Goal: Information Seeking & Learning: Learn about a topic

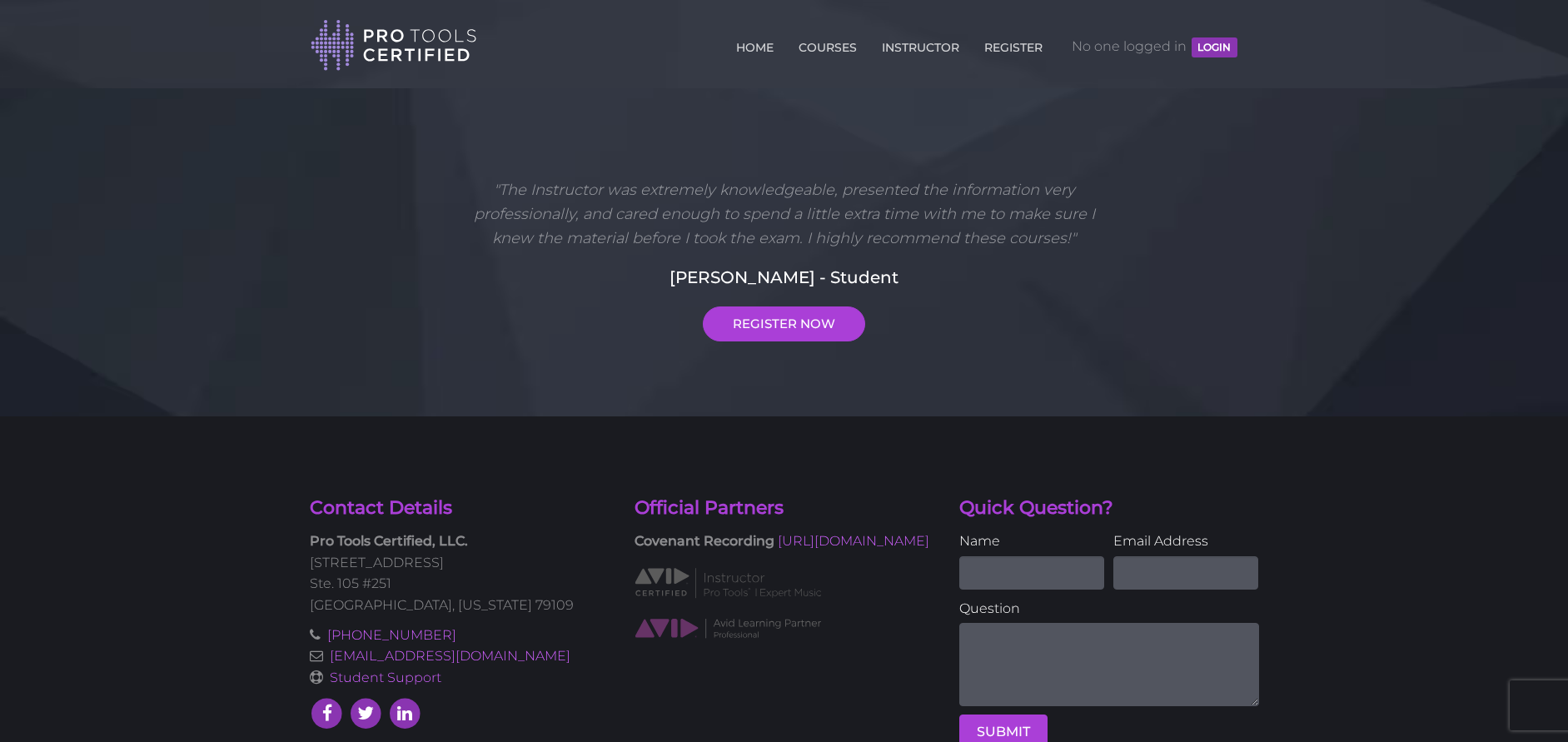
click at [1221, 50] on button "LOGIN" at bounding box center [1214, 48] width 45 height 20
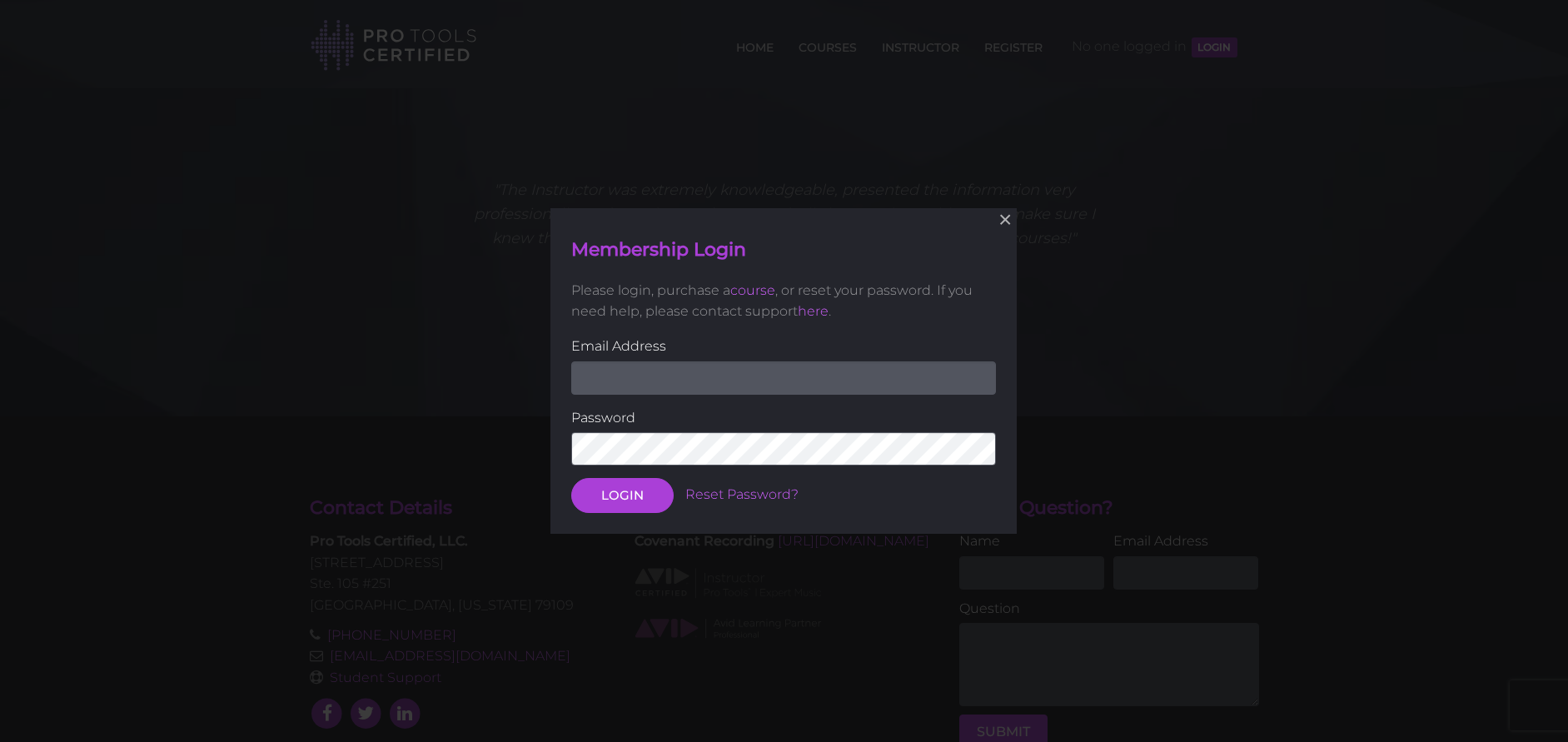
drag, startPoint x: 659, startPoint y: 394, endPoint x: 666, endPoint y: 386, distance: 10.6
click at [660, 391] on input "email" at bounding box center [784, 377] width 425 height 34
type input "[EMAIL_ADDRESS][DOMAIN_NAME]"
click at [599, 494] on button "LOGIN" at bounding box center [622, 495] width 102 height 35
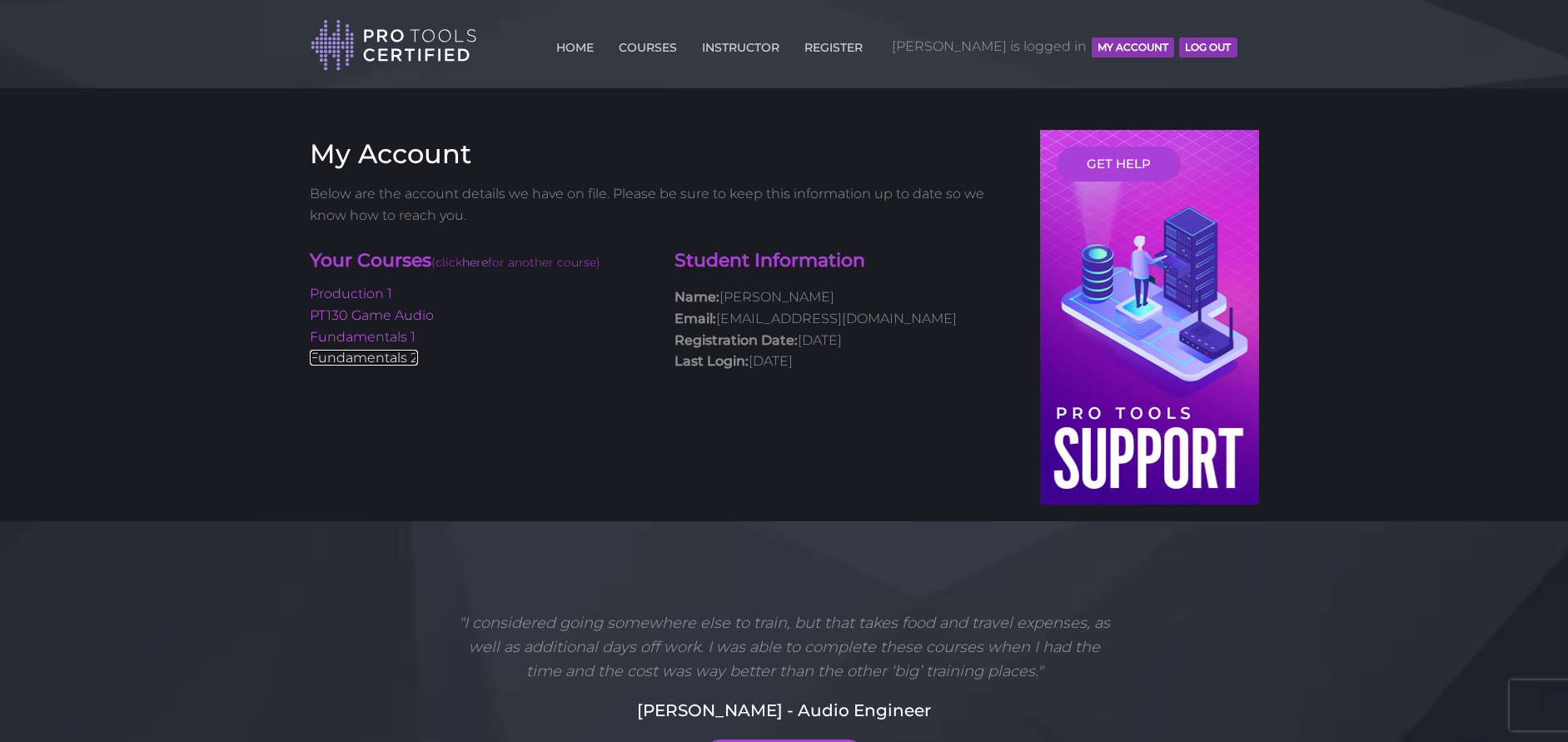
click at [363, 355] on link "Fundamentals 2" at bounding box center [363, 358] width 108 height 16
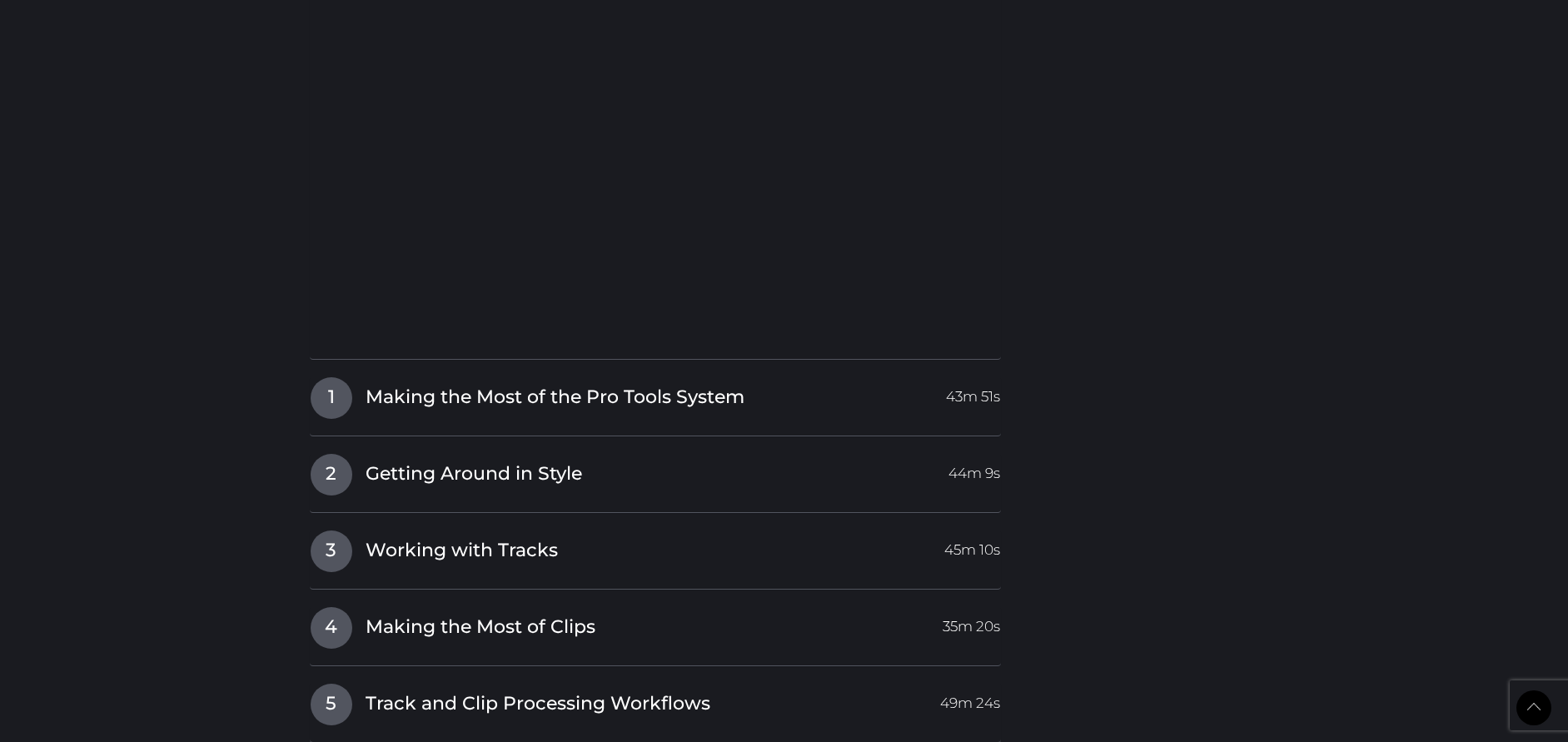
scroll to position [1800, 0]
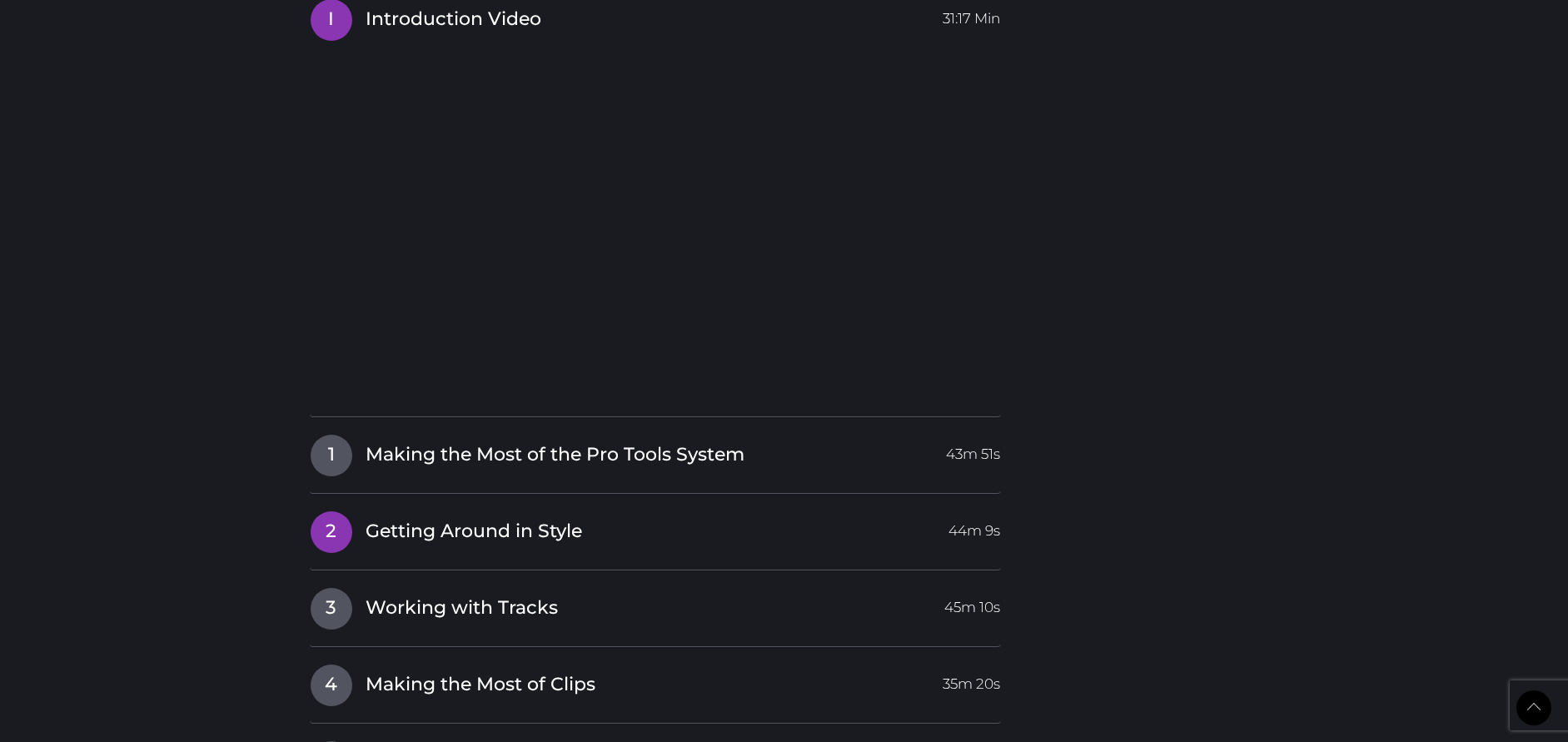
click at [328, 524] on span "2" at bounding box center [331, 532] width 42 height 42
click at [328, 524] on div "I Introduction Video 31:17 Min 1 Making the Most of the Pro Tools System 43m 51…" at bounding box center [655, 629] width 692 height 1262
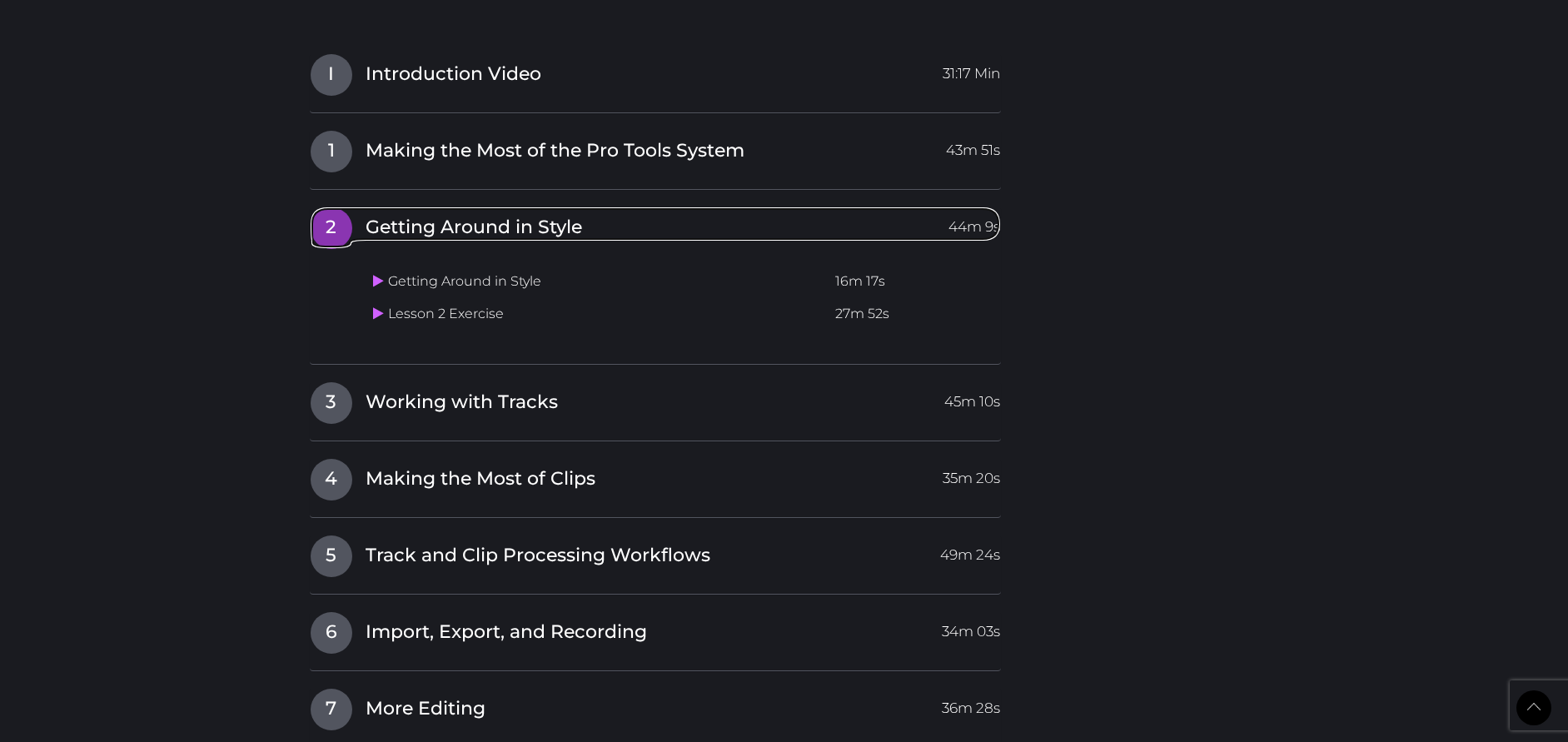
scroll to position [1736, 0]
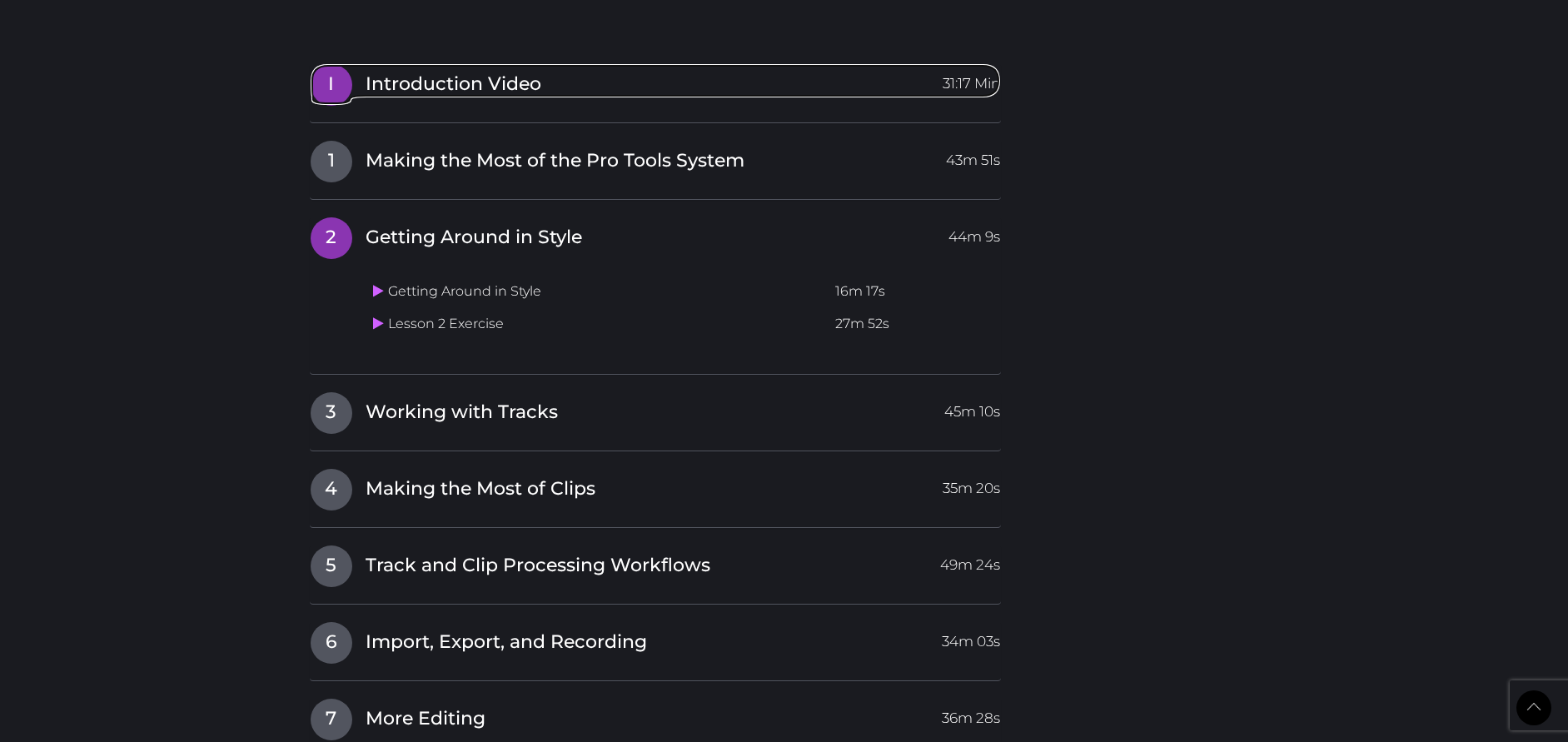
click at [329, 83] on span "I" at bounding box center [331, 85] width 42 height 42
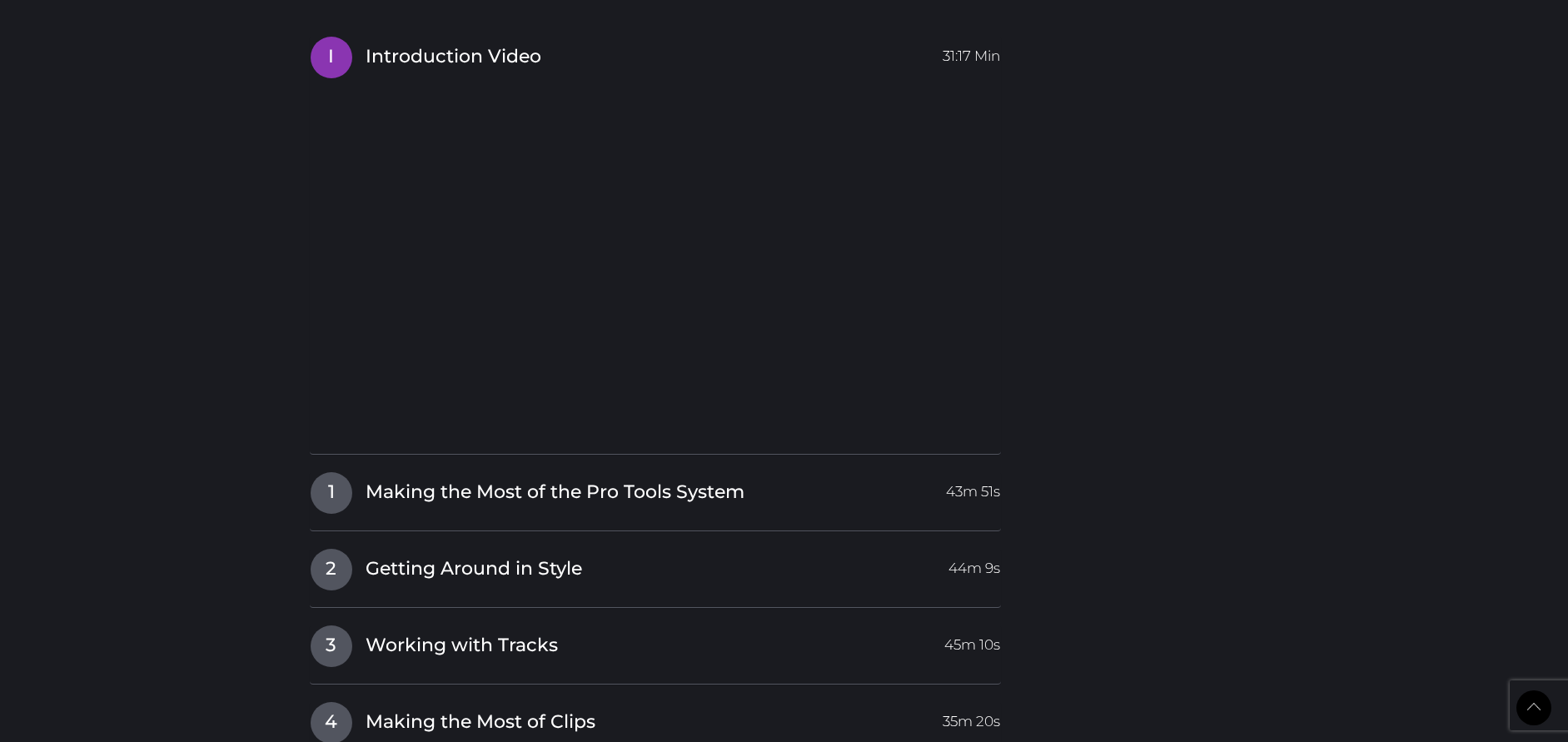
scroll to position [2146, 0]
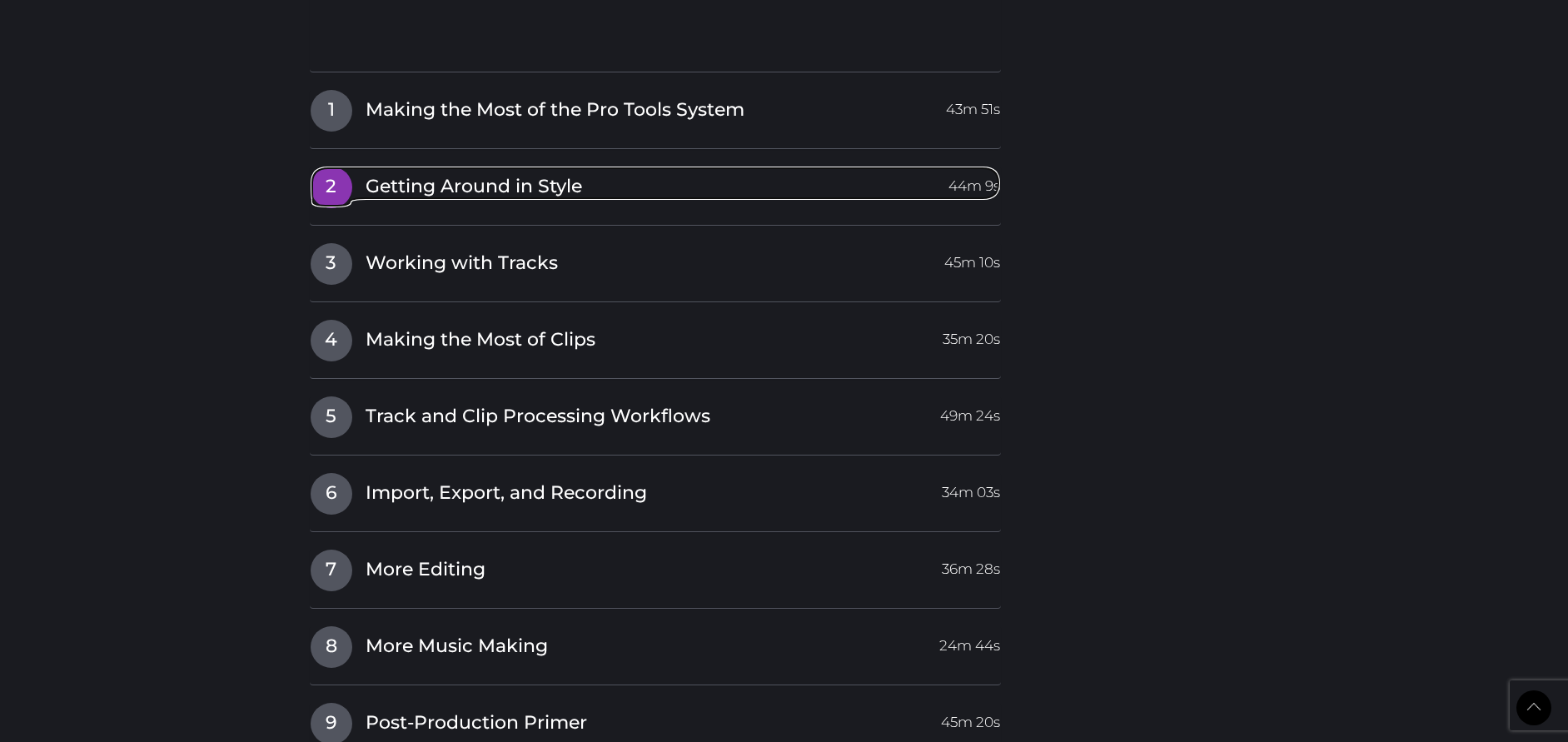
click at [327, 178] on span "2" at bounding box center [331, 187] width 42 height 42
click at [327, 180] on div "I Introduction Video 31:17 Min 1 Making the Most of the Pro Tools System 43m 51…" at bounding box center [655, 285] width 692 height 1262
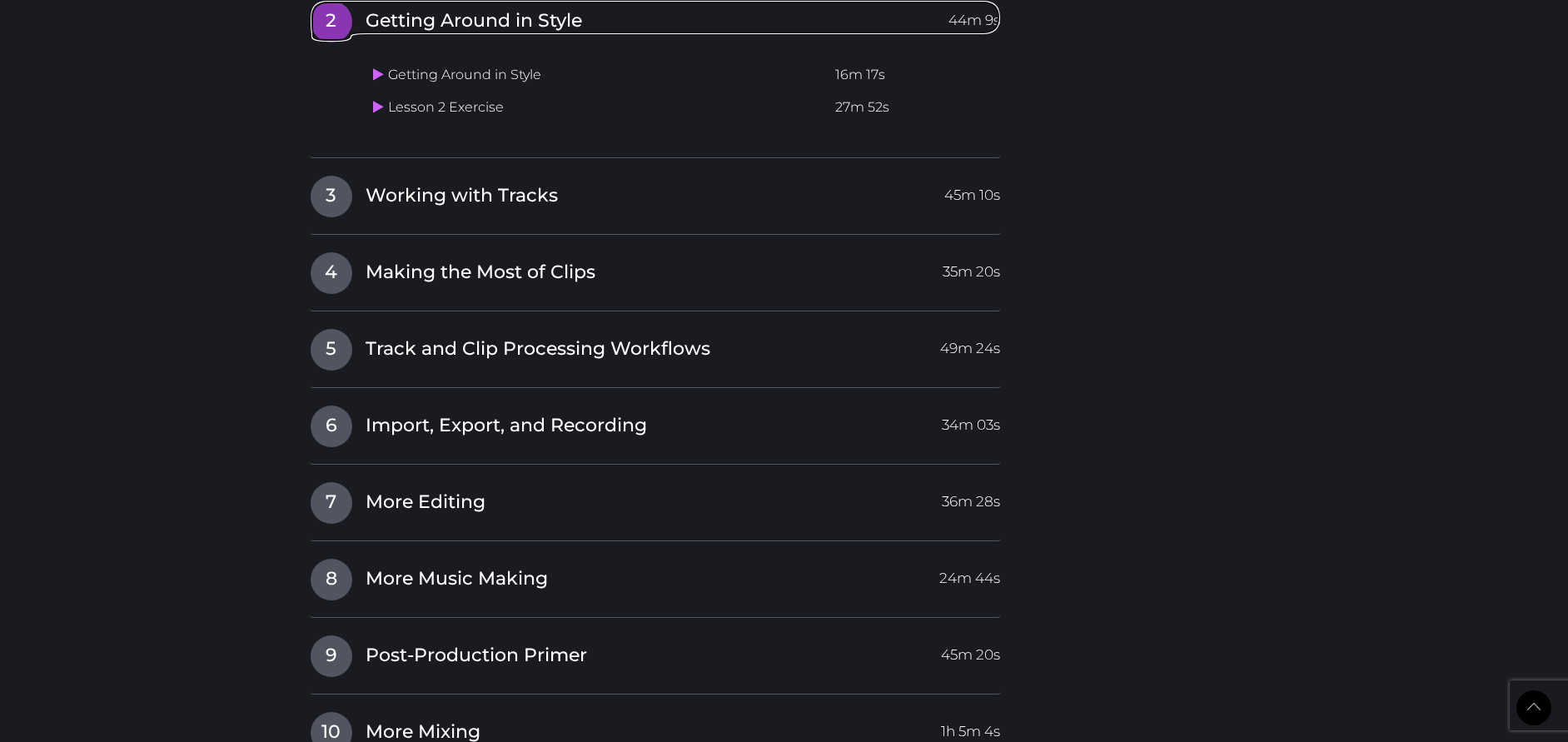
scroll to position [1888, 0]
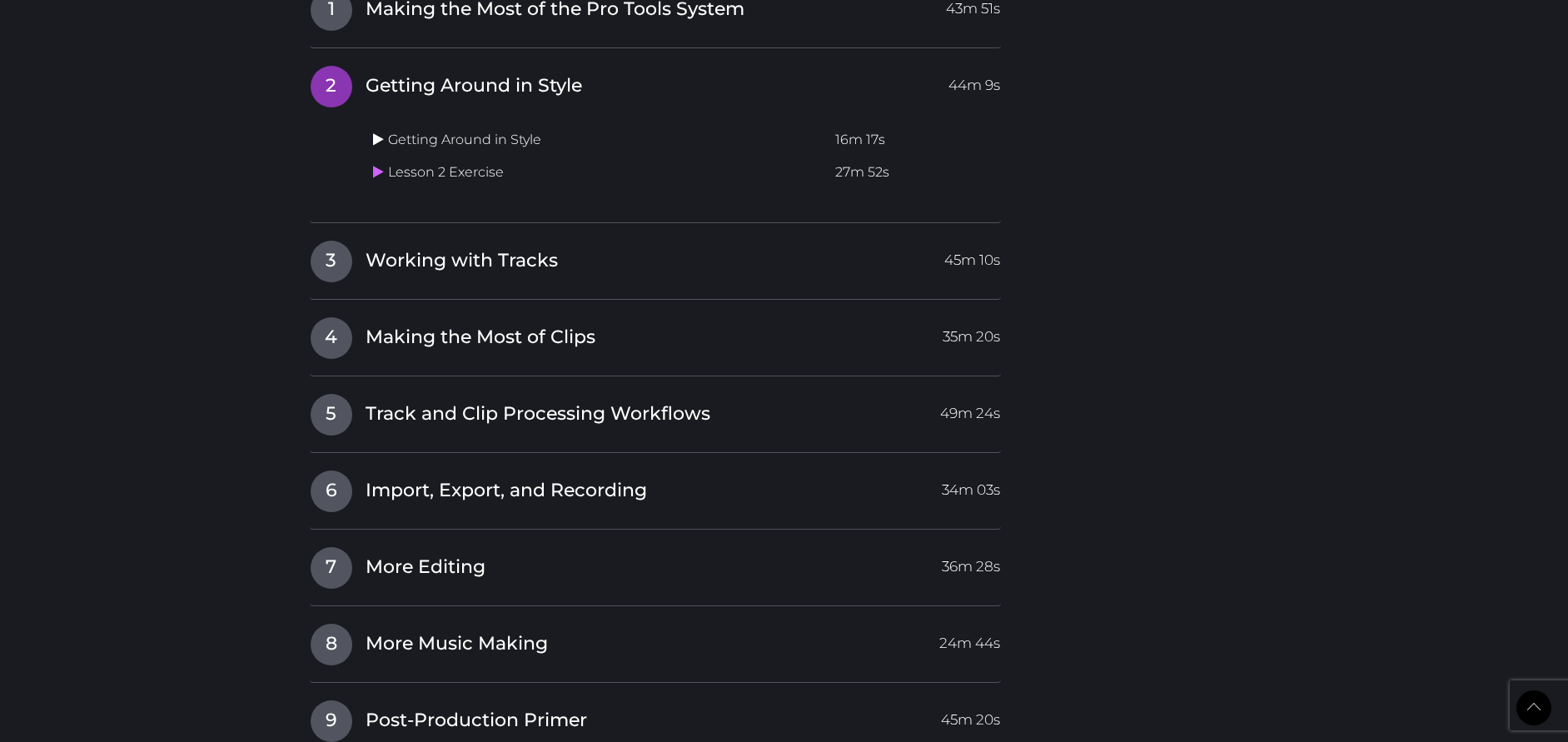
click at [380, 138] on icon at bounding box center [378, 138] width 11 height 13
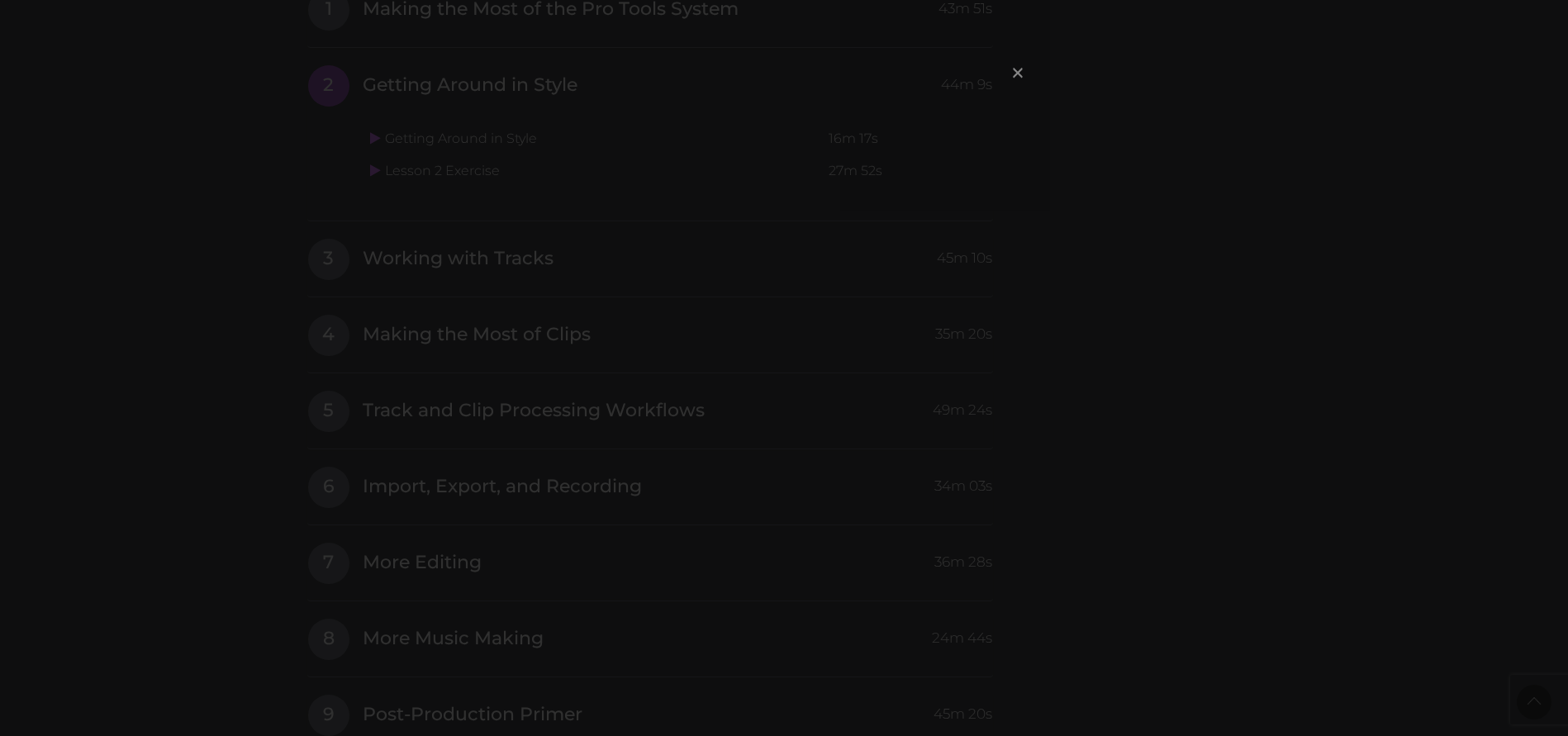
click at [1015, 73] on span "×" at bounding box center [1018, 72] width 17 height 35
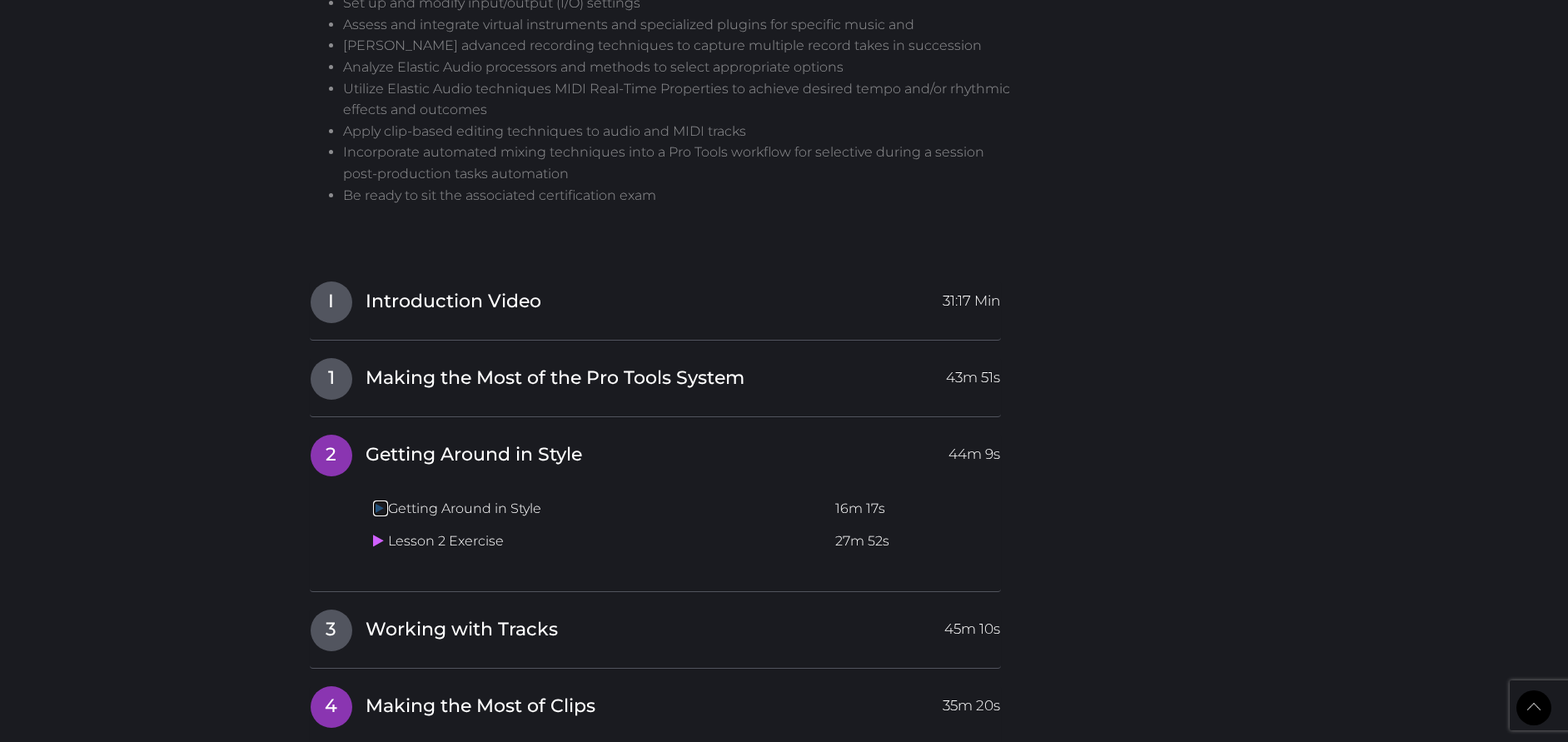
scroll to position [1708, 0]
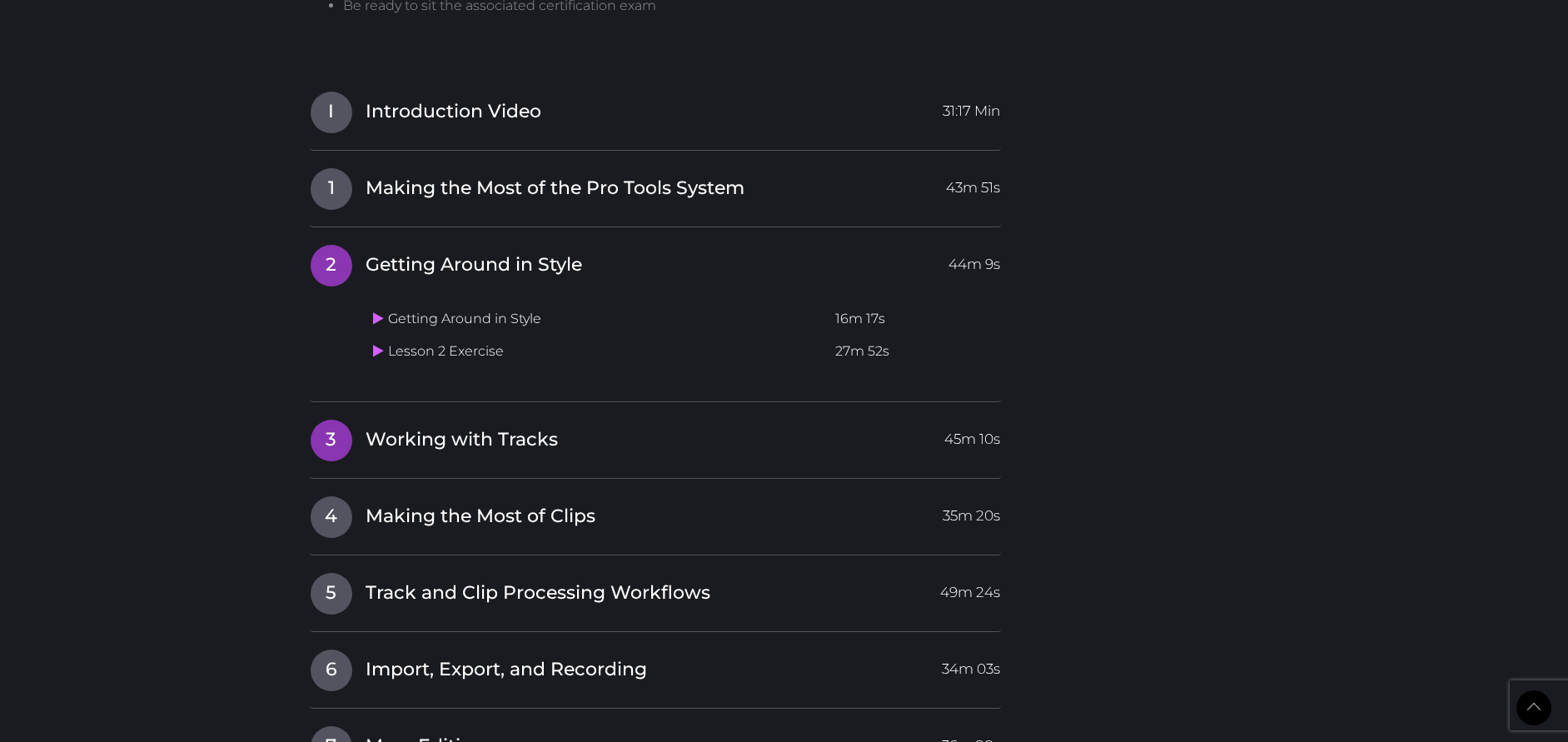
click at [418, 433] on span "Working with Tracks" at bounding box center [461, 440] width 193 height 26
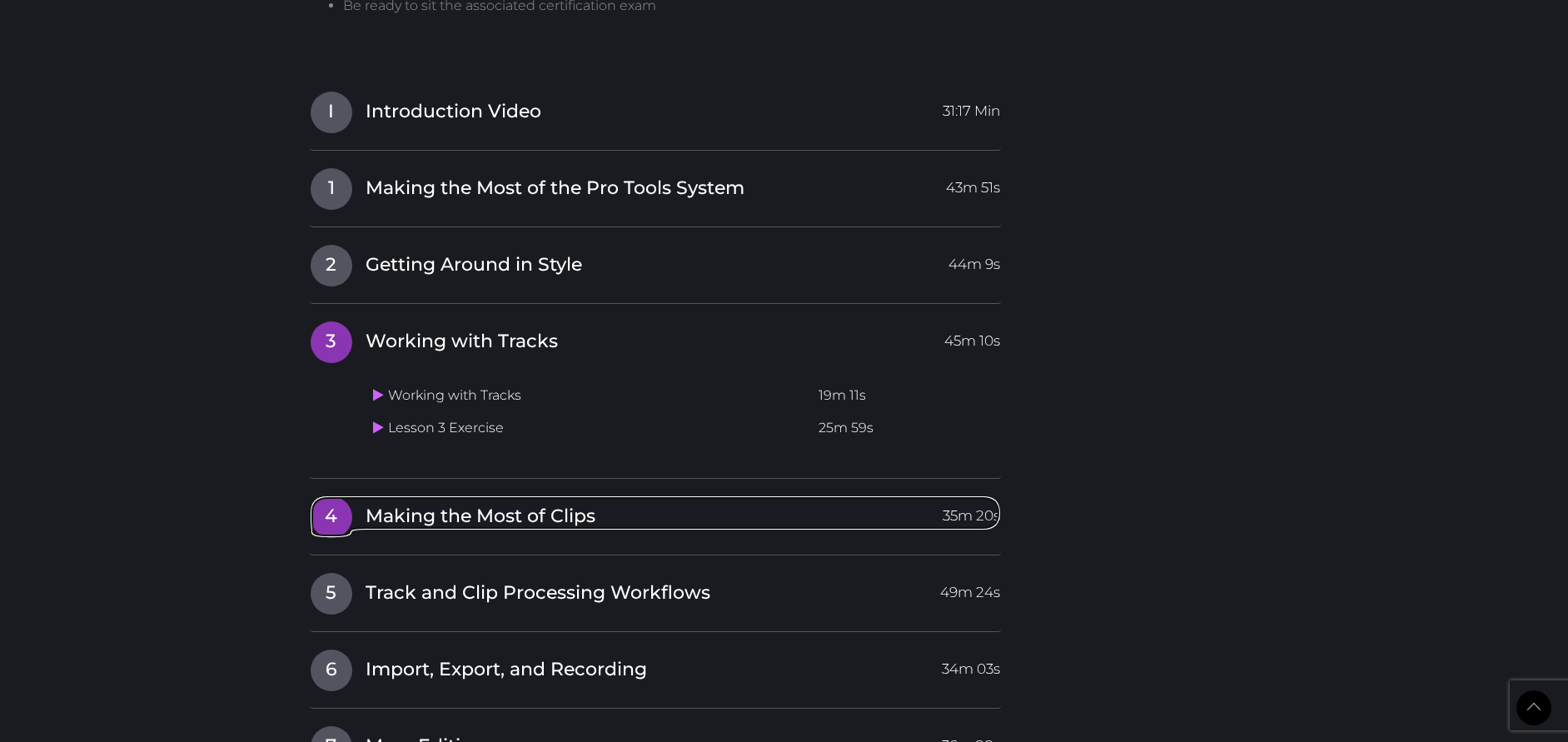
click at [412, 508] on span "Making the Most of Clips" at bounding box center [480, 517] width 230 height 26
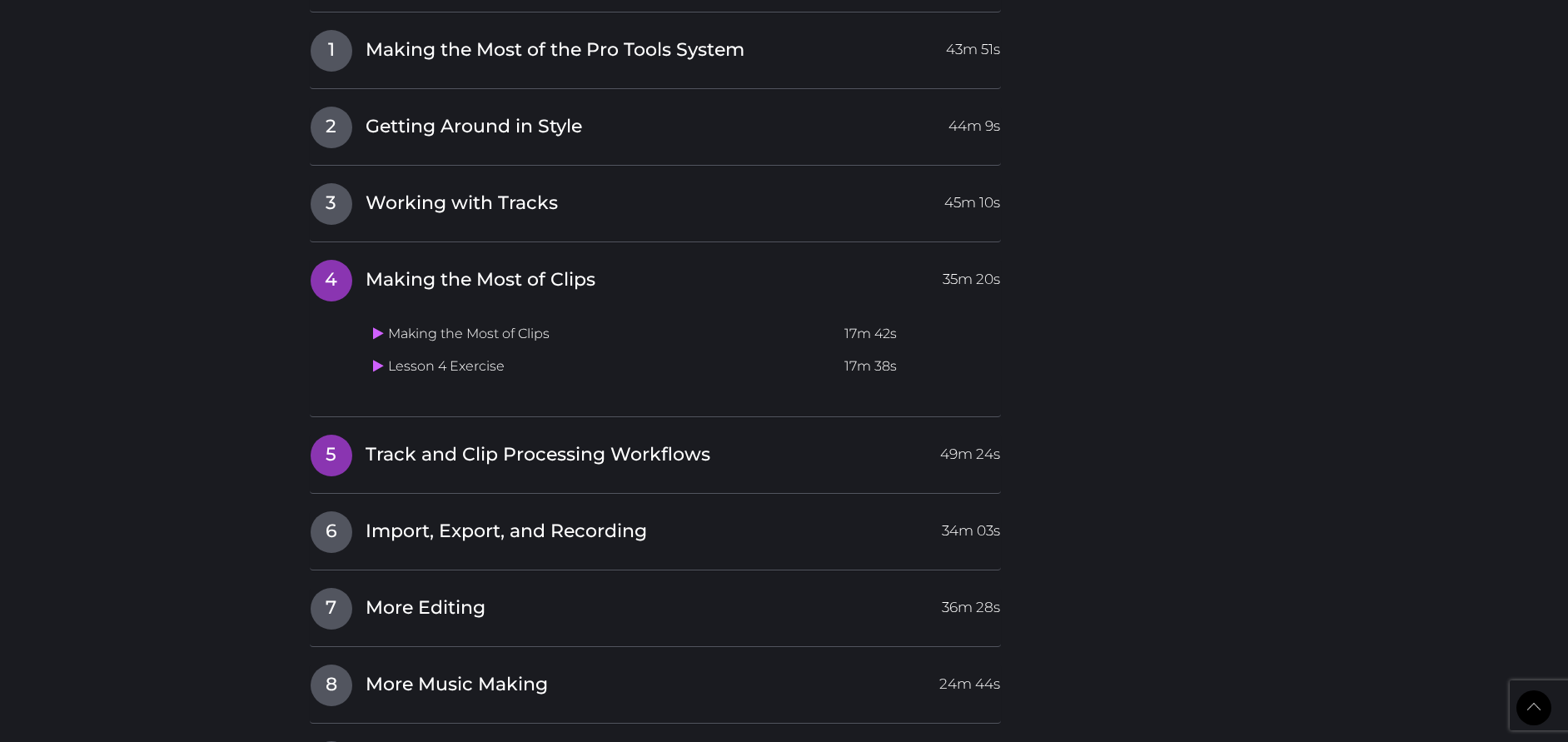
scroll to position [1865, 0]
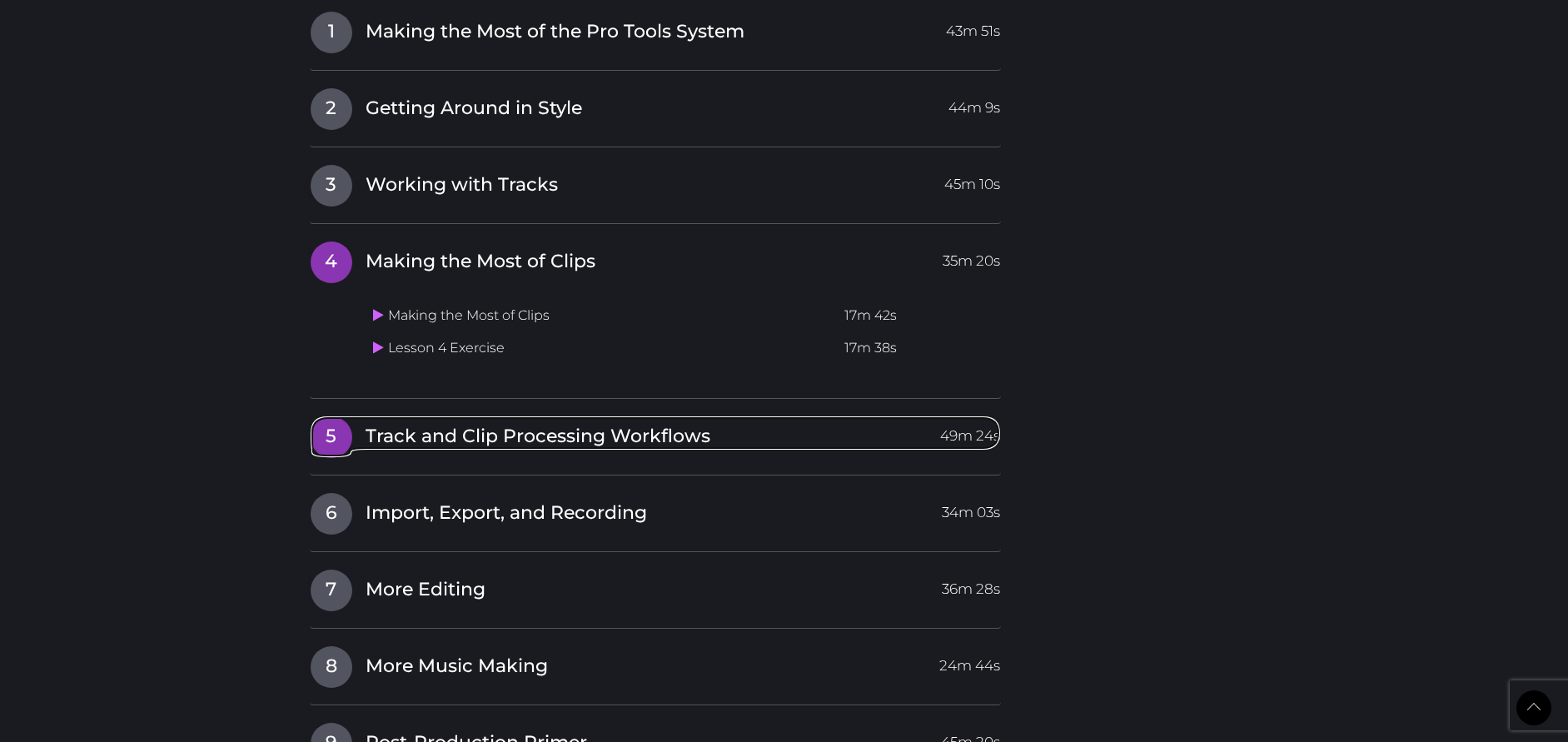
click at [423, 430] on span "Track and Clip Processing Workflows" at bounding box center [537, 436] width 344 height 26
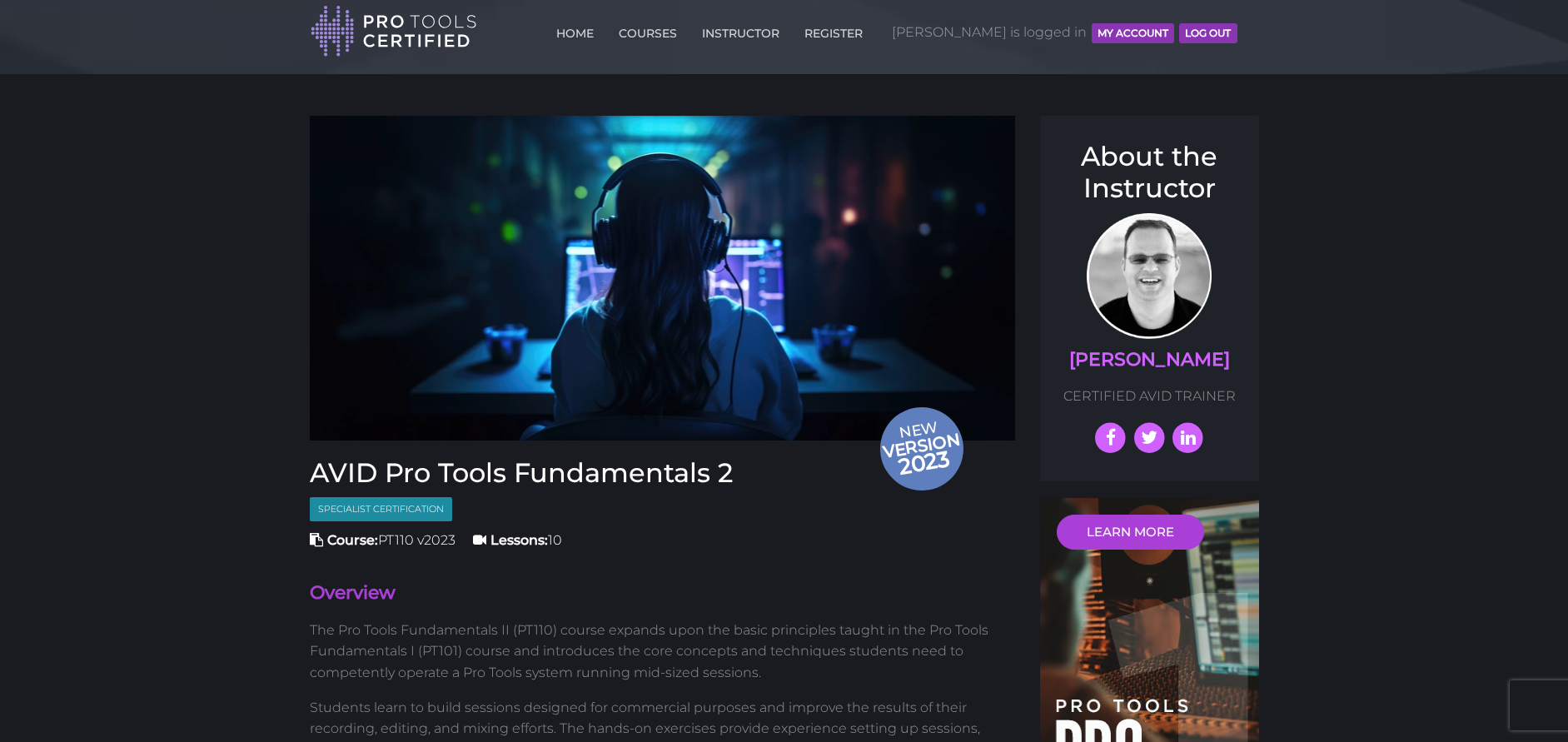
scroll to position [0, 0]
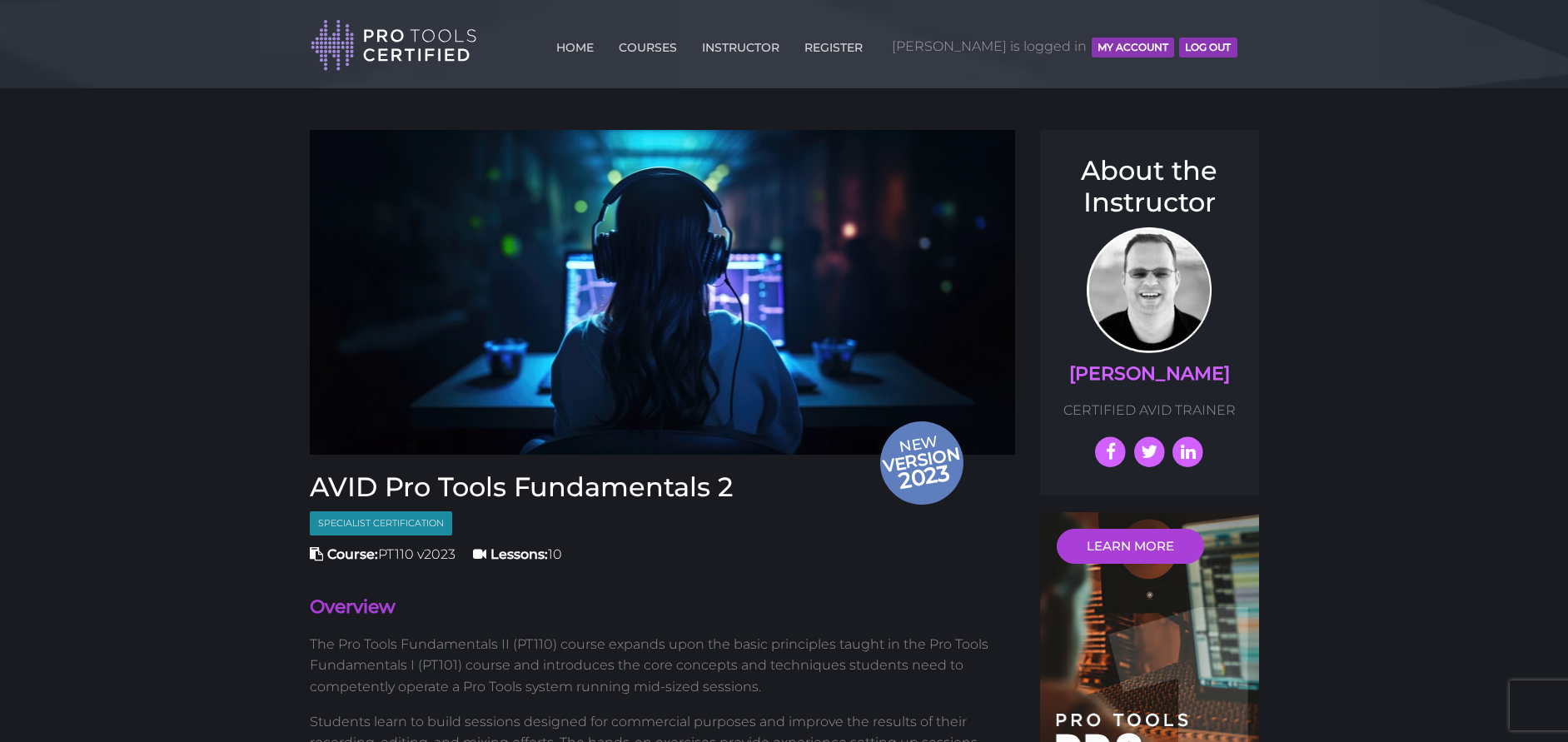
click at [1107, 52] on button "MY ACCOUNT" at bounding box center [1132, 48] width 82 height 20
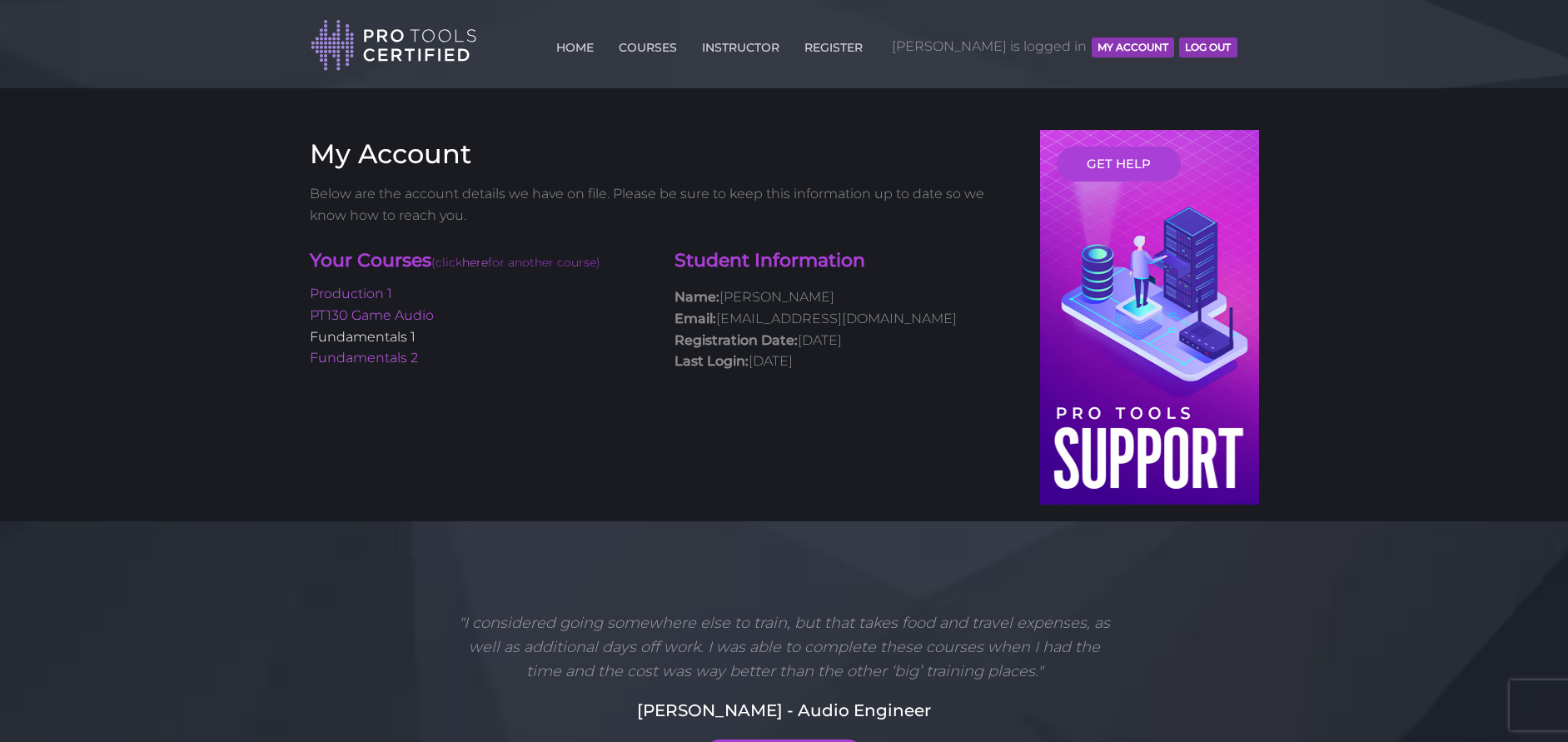
click at [381, 331] on link "Fundamentals 1" at bounding box center [362, 337] width 106 height 16
click at [482, 265] on link "here" at bounding box center [475, 262] width 26 height 15
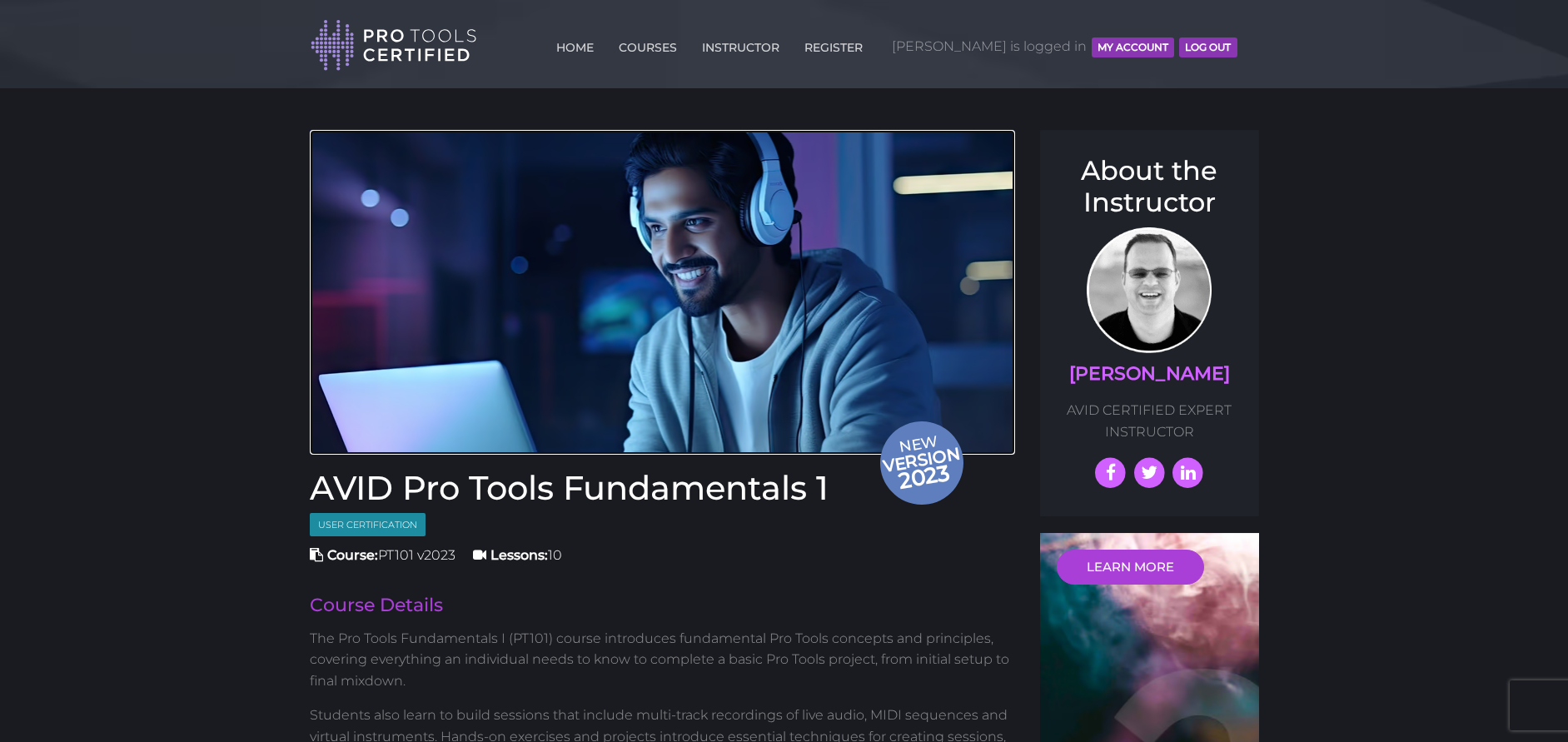
click at [904, 458] on span "version" at bounding box center [921, 459] width 83 height 23
